Goal: Information Seeking & Learning: Learn about a topic

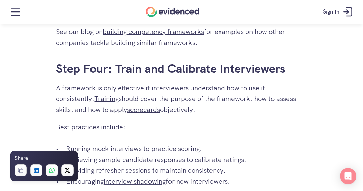
scroll to position [914, 0]
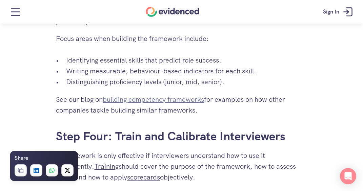
click at [163, 99] on link "building competency frameworks" at bounding box center [153, 99] width 101 height 9
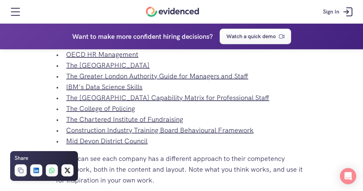
scroll to position [2438, 0]
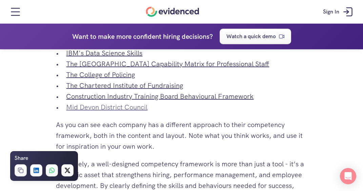
click at [124, 112] on link "Mid Devon District Council" at bounding box center [106, 107] width 81 height 9
click at [120, 79] on link "The College of Policing" at bounding box center [100, 74] width 69 height 9
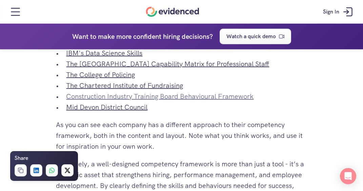
scroll to position [2404, 0]
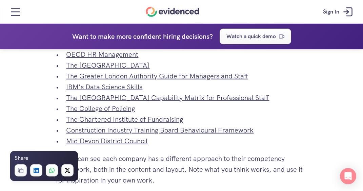
click at [116, 48] on link "The UK Civil Service" at bounding box center [97, 43] width 62 height 9
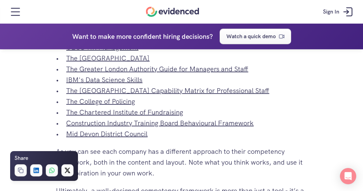
scroll to position [2413, 0]
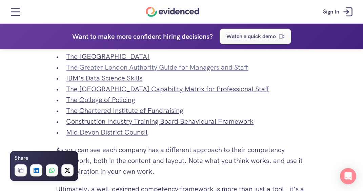
click at [77, 72] on link "The Greater London Authority Guide for Managers and Staff" at bounding box center [157, 67] width 182 height 9
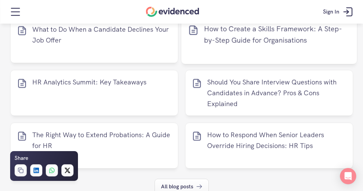
scroll to position [3090, 0]
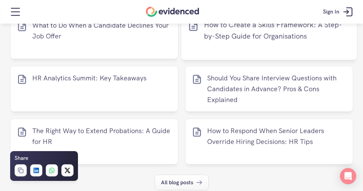
click at [255, 42] on p "How to Create a Skills Framework: A Step-by-Step Guide for Organisations" at bounding box center [277, 30] width 146 height 23
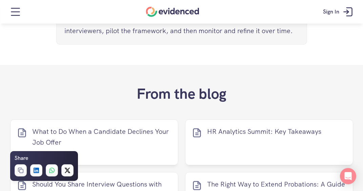
scroll to position [1795, 0]
